Goal: Check status: Check status

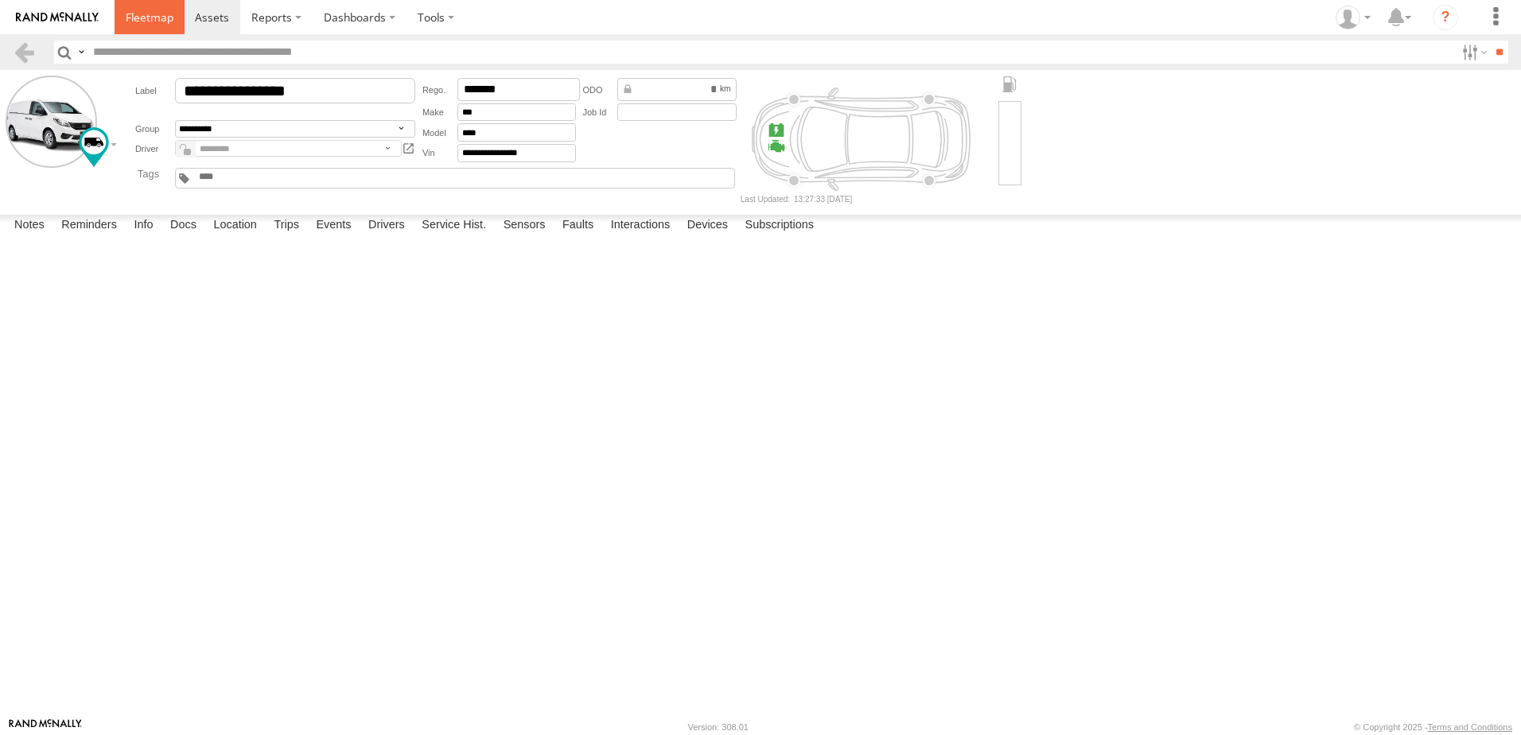
drag, startPoint x: 0, startPoint y: 0, endPoint x: 157, endPoint y: 10, distance: 157.0
click at [157, 10] on span at bounding box center [150, 17] width 48 height 15
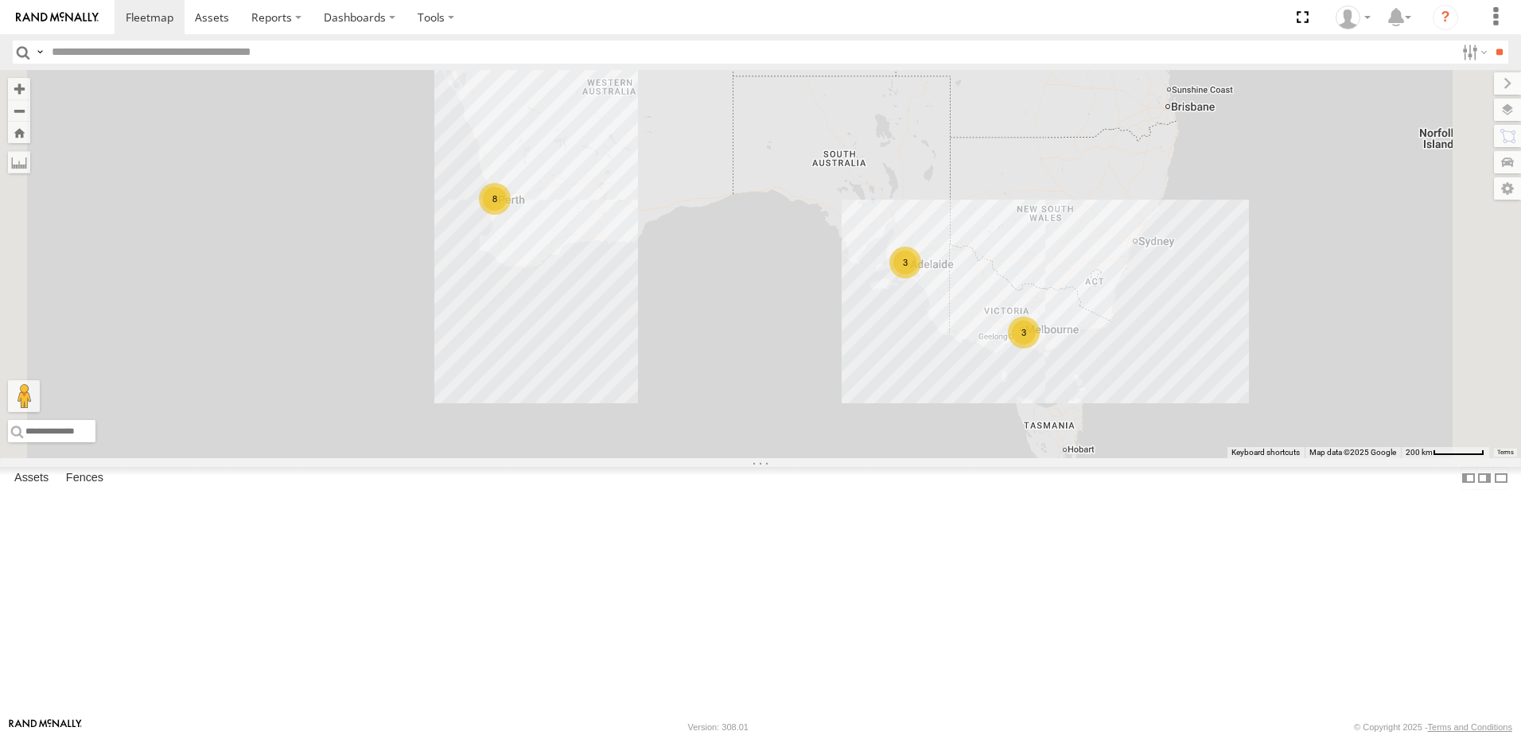
click at [582, 7] on section at bounding box center [816, 17] width 1402 height 34
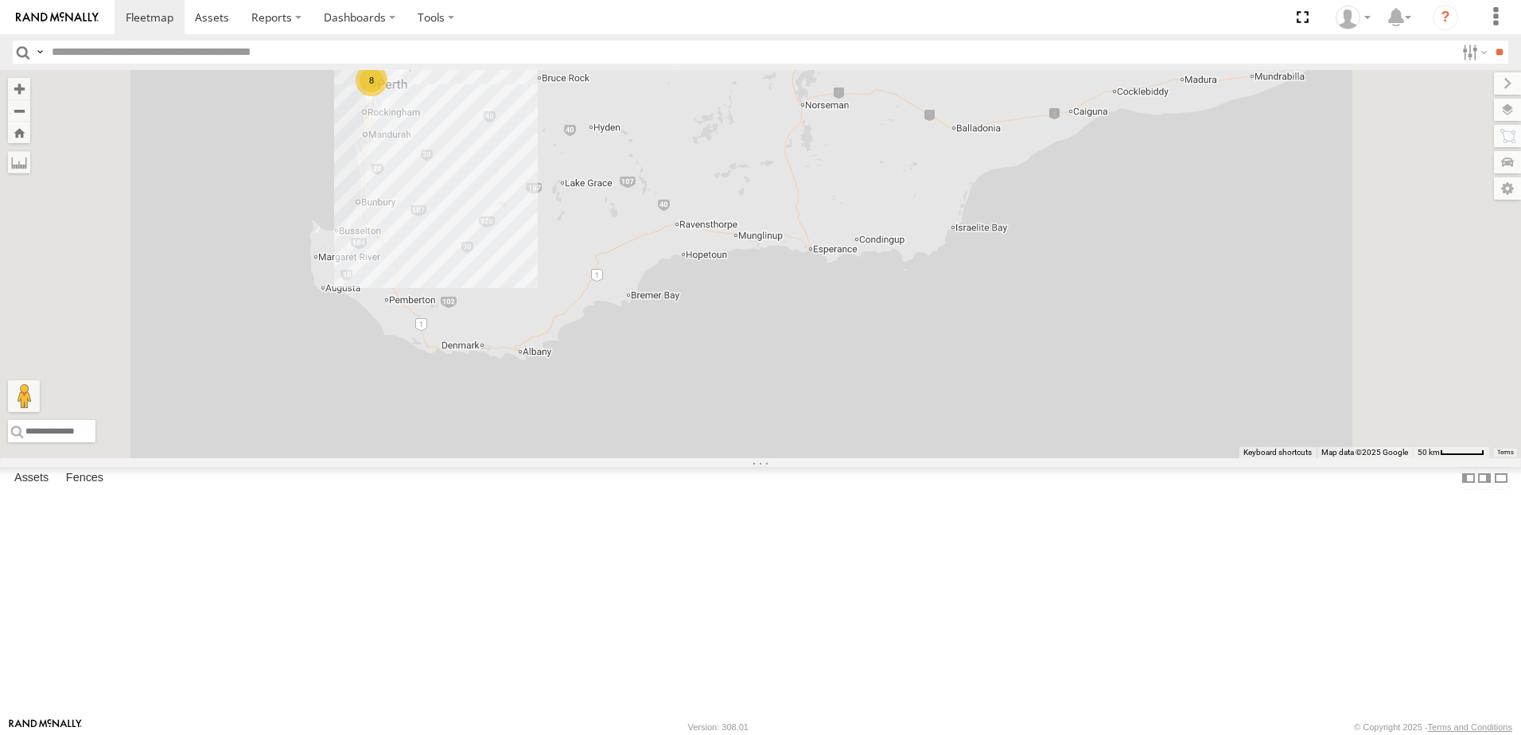
drag, startPoint x: 602, startPoint y: 243, endPoint x: 670, endPoint y: 328, distance: 108.7
click at [670, 328] on div "8" at bounding box center [760, 264] width 1521 height 388
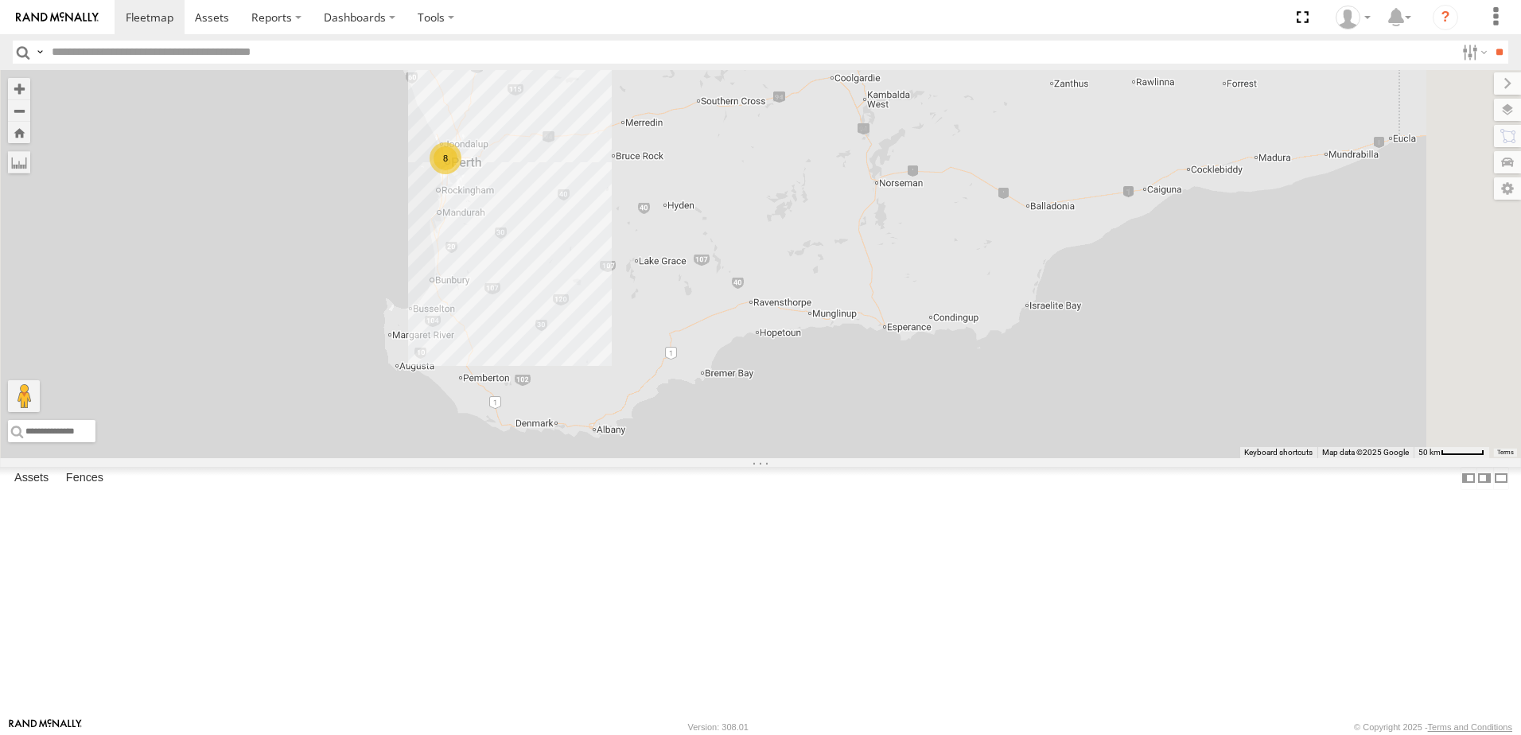
click at [0, 0] on div "Tech Van 1IGC812 All Assets" at bounding box center [0, 0] width 0 height 0
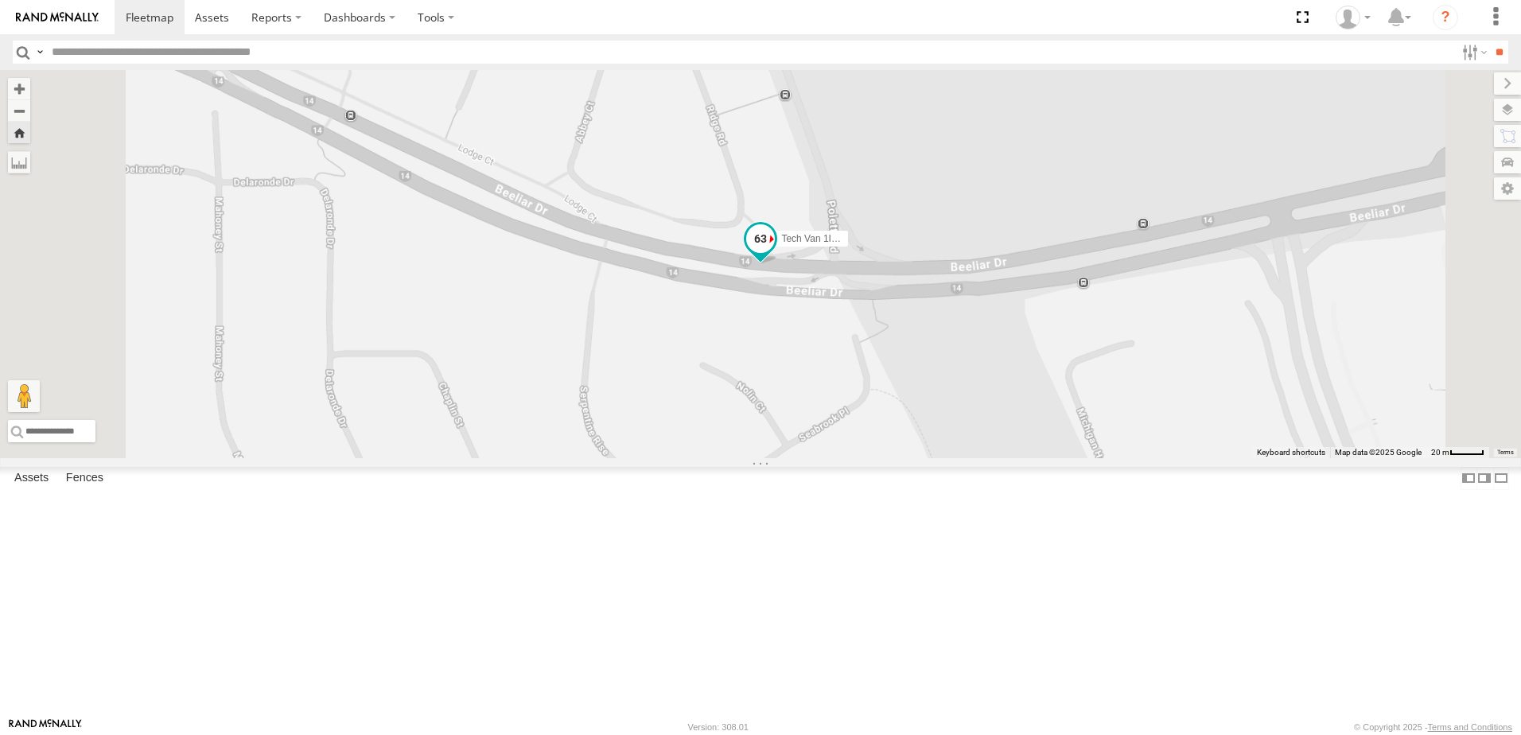
click at [775, 254] on span at bounding box center [760, 239] width 29 height 29
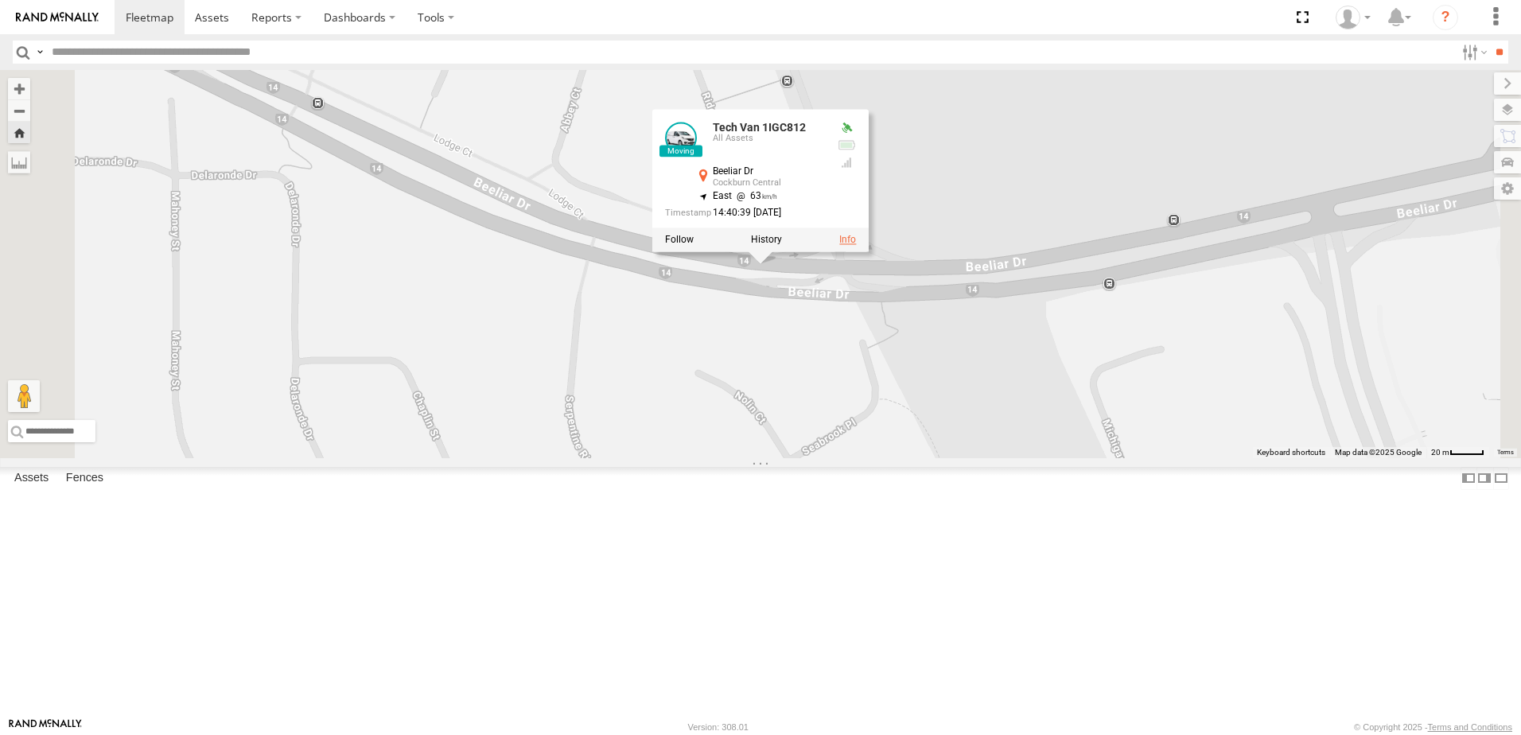
click at [868, 252] on div at bounding box center [760, 240] width 216 height 24
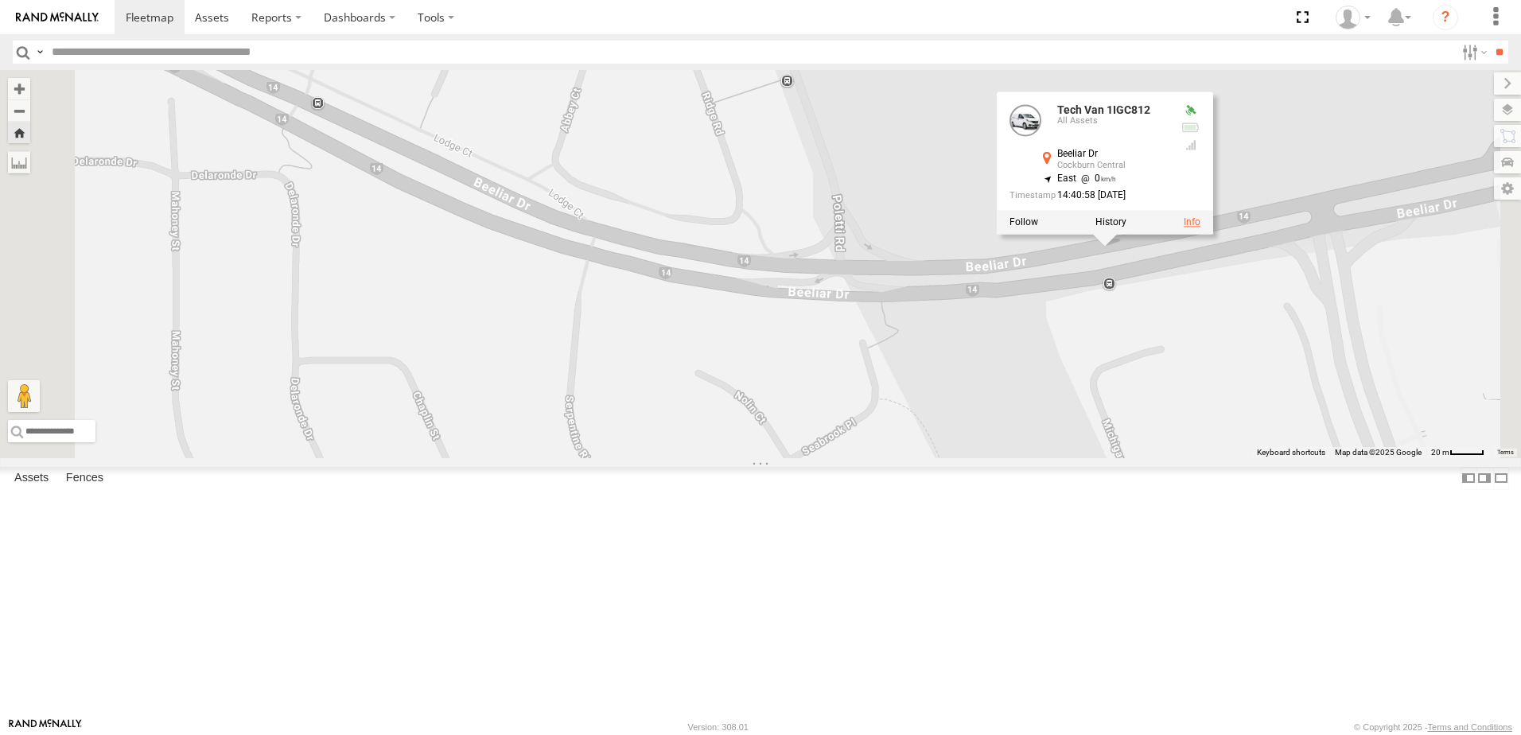
click at [1200, 228] on link at bounding box center [1191, 222] width 17 height 11
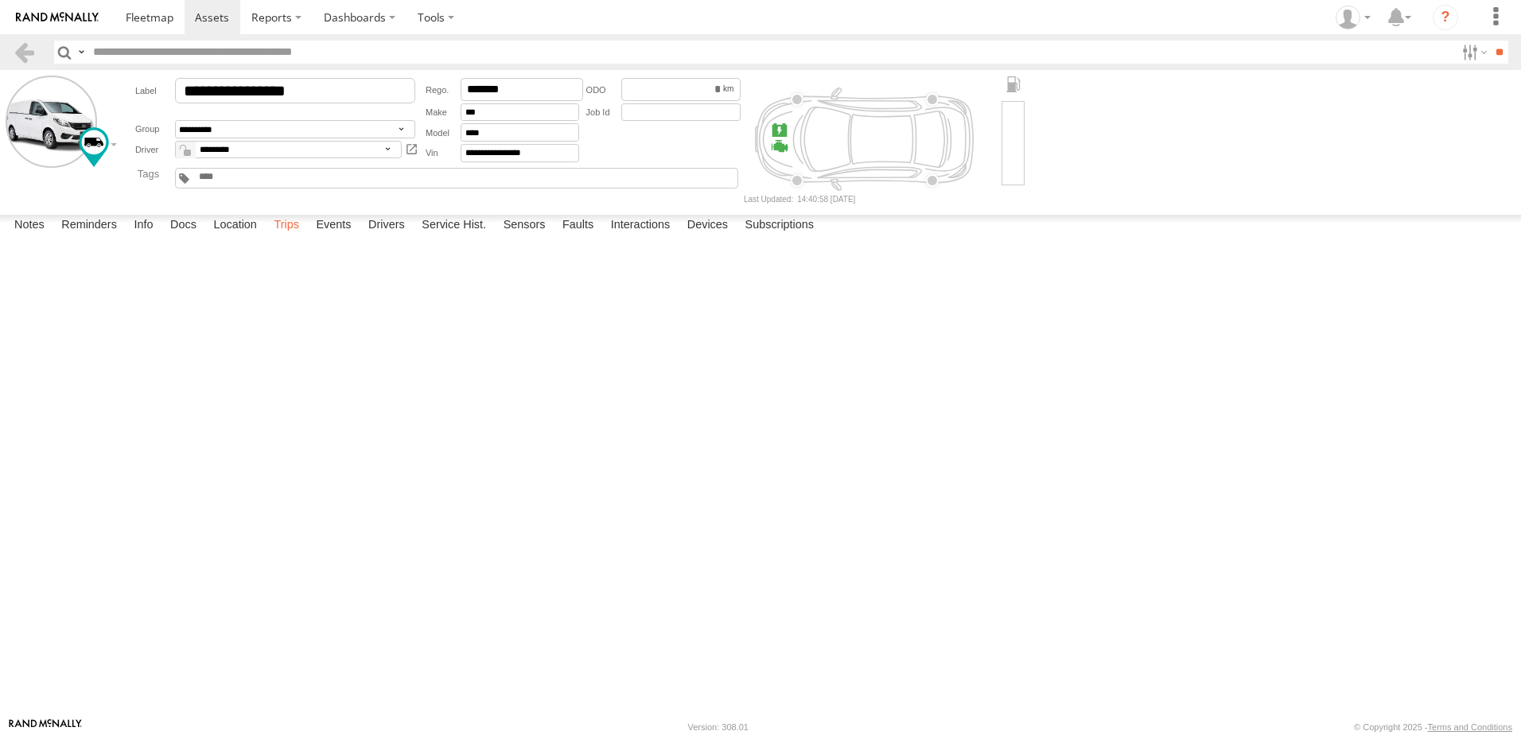
click at [289, 237] on label "Trips" at bounding box center [286, 226] width 41 height 22
